Goal: Browse casually

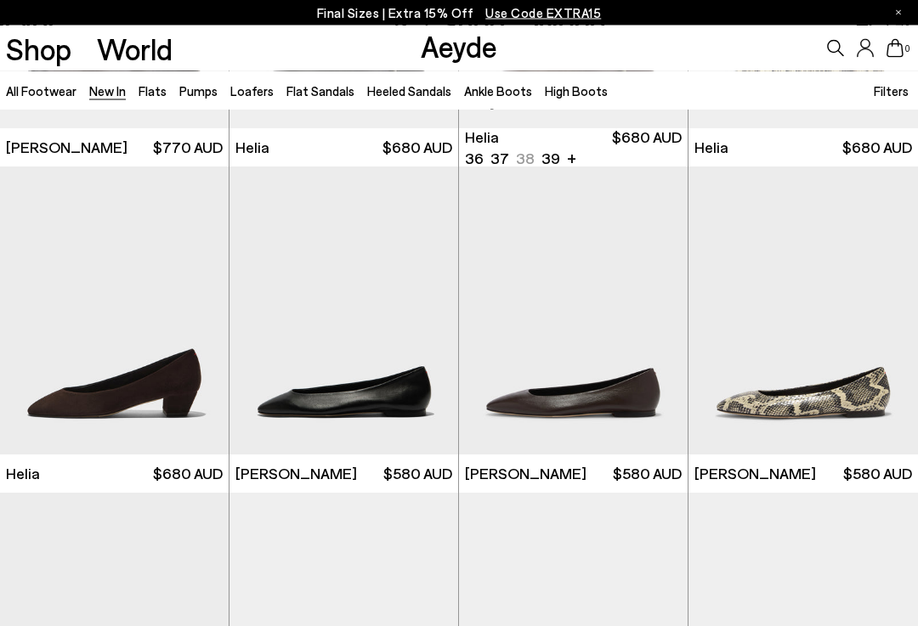
scroll to position [1246, 0]
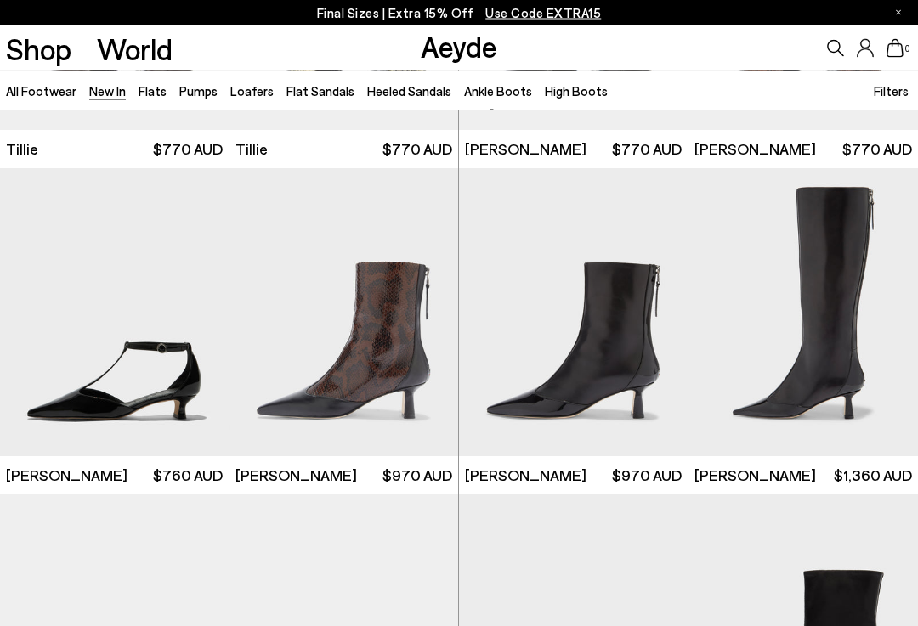
scroll to position [2874, 0]
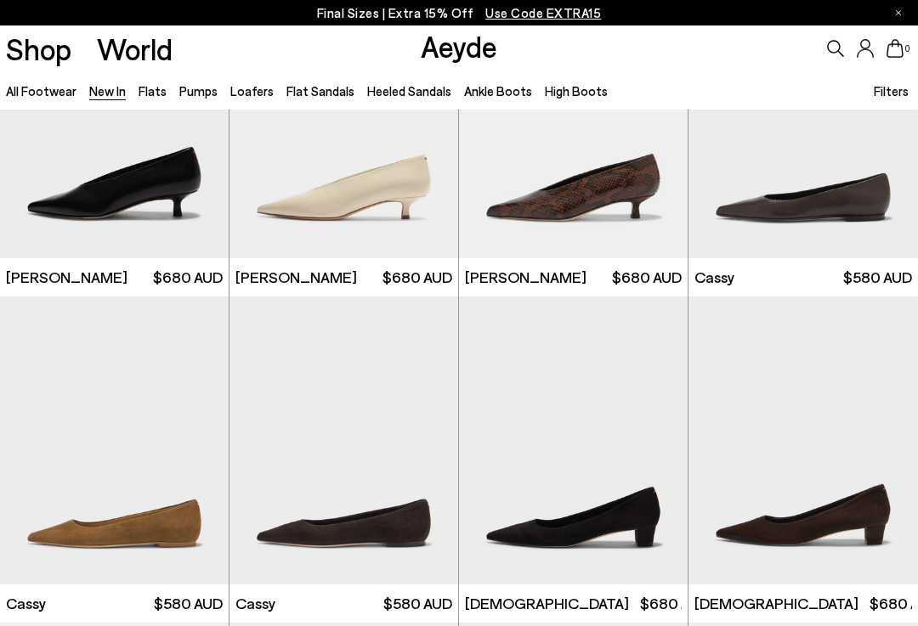
scroll to position [5024, 0]
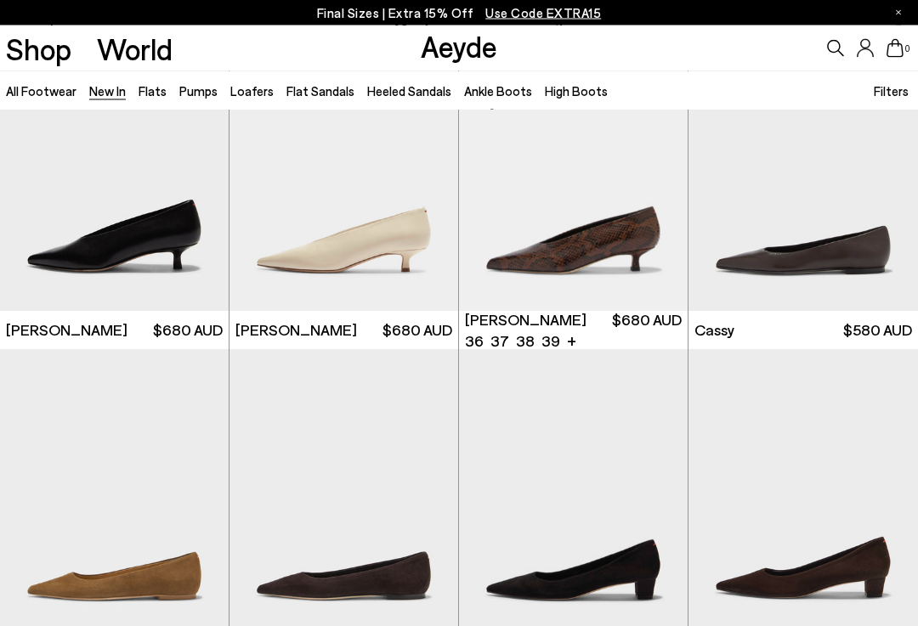
scroll to position [4975, 0]
